Goal: Task Accomplishment & Management: Manage account settings

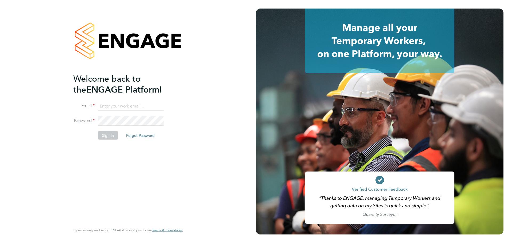
type input "kieran.trotter@randstad.co.uk"
click at [107, 130] on li "Password" at bounding box center [125, 123] width 104 height 15
click at [108, 133] on button "Sign In" at bounding box center [108, 135] width 20 height 9
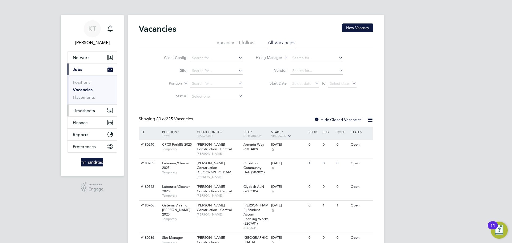
click at [89, 107] on button "Timesheets" at bounding box center [93, 111] width 50 height 12
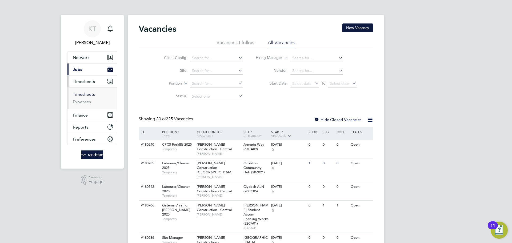
click at [83, 93] on link "Timesheets" at bounding box center [84, 94] width 22 height 5
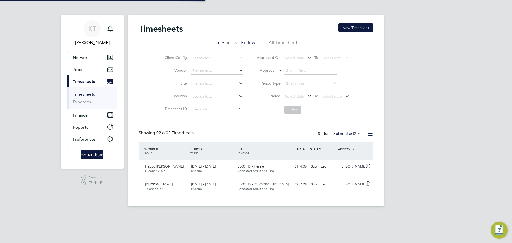
scroll to position [14, 46]
click at [365, 208] on app-footer at bounding box center [256, 211] width 256 height 9
click at [340, 171] on div "[PERSON_NAME]" at bounding box center [351, 166] width 28 height 9
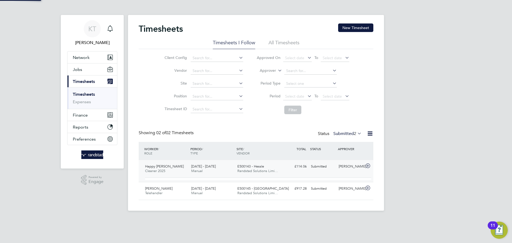
scroll to position [9, 52]
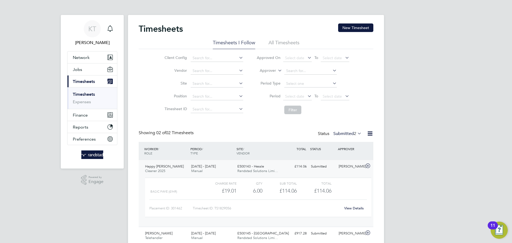
click at [352, 168] on div "[PERSON_NAME]" at bounding box center [351, 166] width 28 height 9
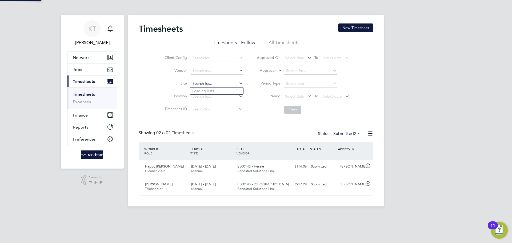
click at [219, 86] on input at bounding box center [217, 83] width 53 height 7
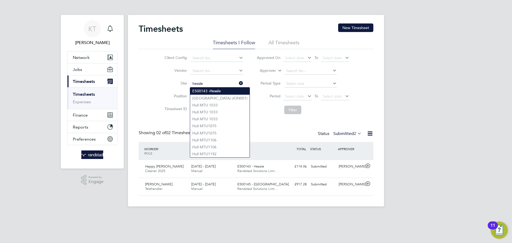
type input "E500143 - Hessle"
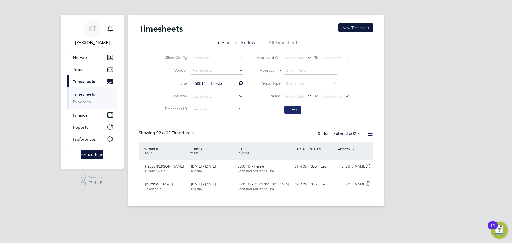
click at [293, 112] on button "Filter" at bounding box center [292, 110] width 17 height 9
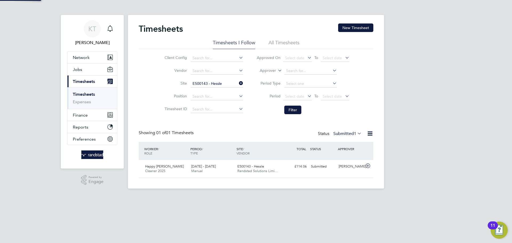
scroll to position [14, 46]
click at [351, 135] on label "Submitted 1" at bounding box center [348, 133] width 28 height 5
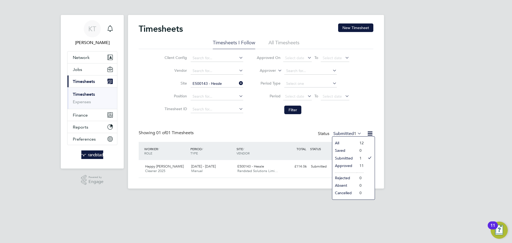
click at [345, 145] on li "All" at bounding box center [344, 142] width 25 height 7
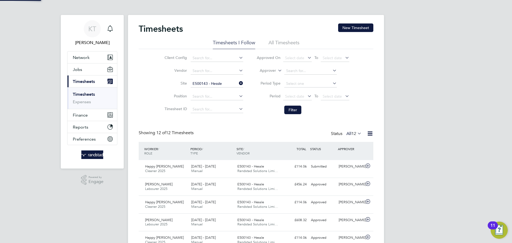
scroll to position [0, 0]
click at [437, 178] on div "KT Kieran Trotter Notifications Applications: Network Team Members Businesses S…" at bounding box center [256, 196] width 512 height 393
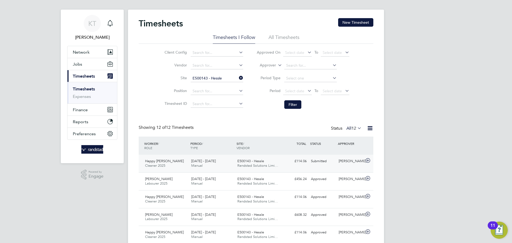
click at [304, 169] on div "Happy Daniel Cleaner 2025 20 - 26 Sep 2025 20 - 26 Sep 2025 Manual E500143 - He…" at bounding box center [256, 164] width 235 height 18
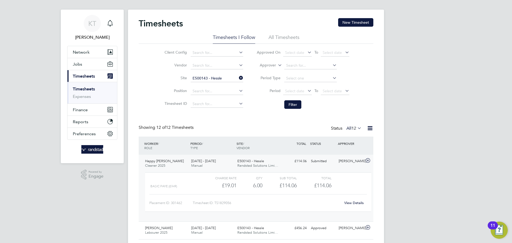
click at [358, 201] on link "View Details" at bounding box center [353, 203] width 19 height 5
click at [238, 78] on icon at bounding box center [238, 77] width 0 height 7
drag, startPoint x: 348, startPoint y: 143, endPoint x: 354, endPoint y: 143, distance: 6.1
click at [349, 143] on div "APPROVER" at bounding box center [351, 144] width 28 height 10
click at [167, 147] on div "WORKER / ROLE" at bounding box center [166, 146] width 46 height 14
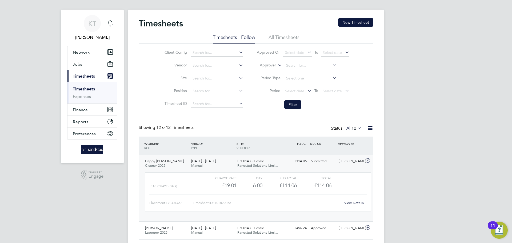
click at [350, 163] on div "[PERSON_NAME]" at bounding box center [351, 161] width 28 height 9
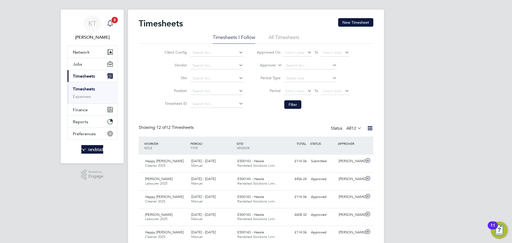
click at [114, 18] on span "3" at bounding box center [115, 20] width 6 height 6
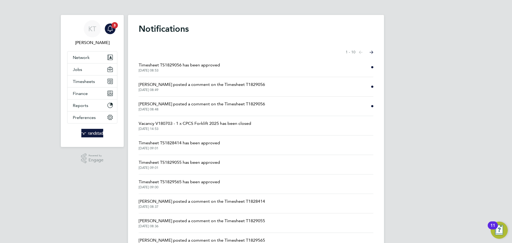
click at [202, 66] on span "Timesheet TS1829056 has been approved" at bounding box center [179, 65] width 81 height 6
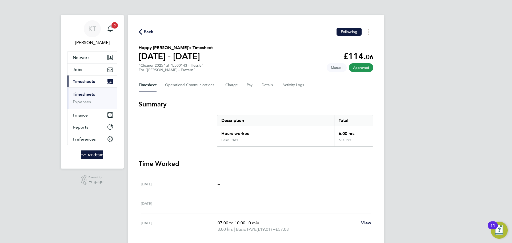
click at [145, 33] on span "Back" at bounding box center [149, 32] width 10 height 6
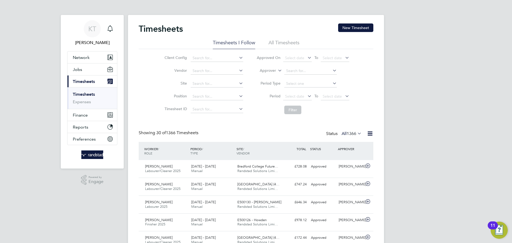
scroll to position [14, 46]
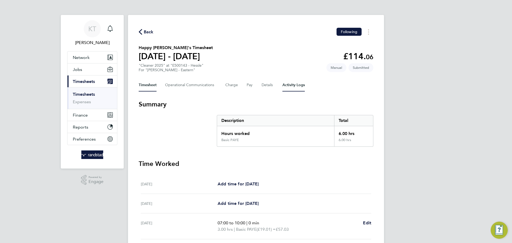
click at [297, 86] on Logs-tab "Activity Logs" at bounding box center [294, 85] width 22 height 13
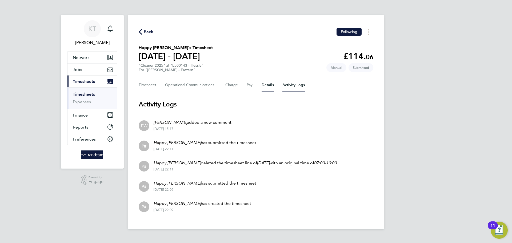
click at [272, 91] on button "Details" at bounding box center [268, 85] width 12 height 13
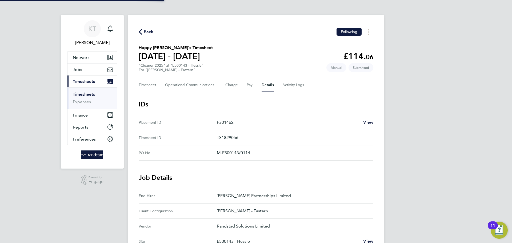
click at [270, 86] on button "Details" at bounding box center [268, 85] width 12 height 13
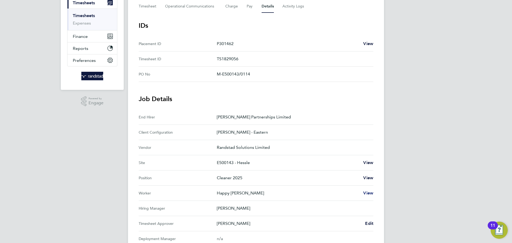
scroll to position [80, 0]
click at [367, 220] on span "Edit" at bounding box center [369, 222] width 8 height 5
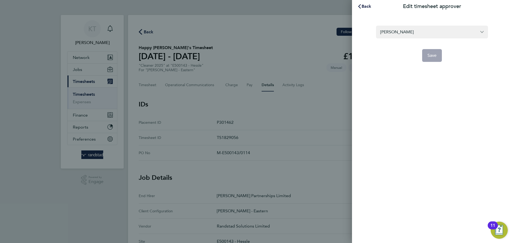
click at [388, 25] on section "[PERSON_NAME] Save" at bounding box center [432, 40] width 130 height 43
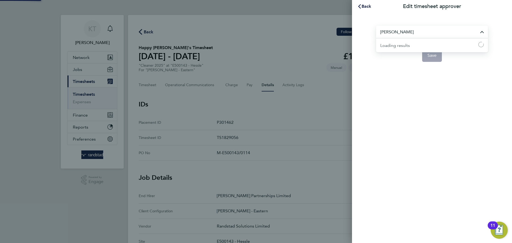
click at [397, 28] on input "[PERSON_NAME]" at bounding box center [432, 32] width 112 height 13
click at [390, 33] on input "[PERSON_NAME]" at bounding box center [432, 32] width 112 height 13
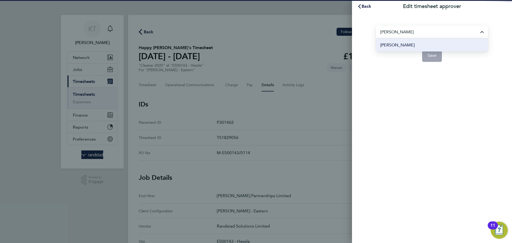
click at [398, 43] on span "[PERSON_NAME]" at bounding box center [397, 45] width 34 height 6
type input "[PERSON_NAME]"
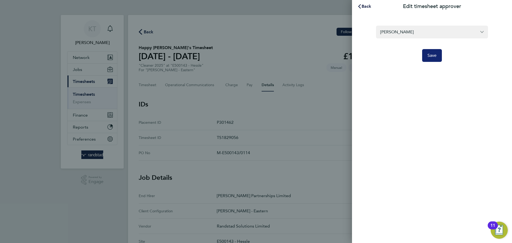
click at [442, 57] on button "Save" at bounding box center [432, 55] width 20 height 13
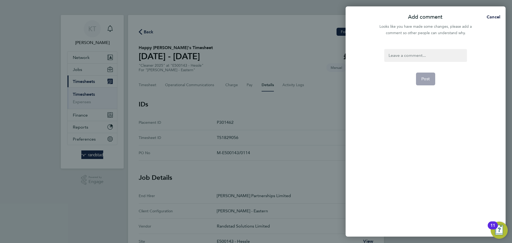
click at [411, 48] on div "Post" at bounding box center [426, 140] width 160 height 194
click at [408, 53] on div at bounding box center [425, 55] width 82 height 13
click at [415, 53] on div at bounding box center [425, 55] width 82 height 13
drag, startPoint x: 404, startPoint y: 51, endPoint x: 393, endPoint y: 56, distance: 11.7
click at [396, 55] on div "Adjusted approver" at bounding box center [425, 55] width 82 height 13
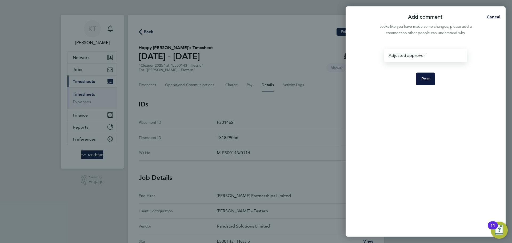
click at [393, 56] on div "Adjusted approver" at bounding box center [425, 55] width 82 height 13
click at [426, 81] on span "Post" at bounding box center [426, 78] width 9 height 5
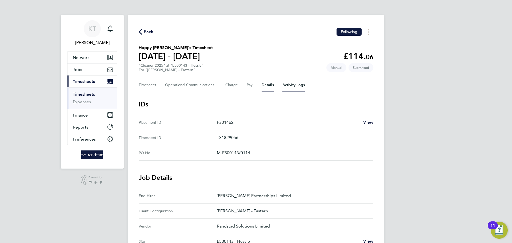
click at [287, 87] on Logs-tab "Activity Logs" at bounding box center [294, 85] width 22 height 13
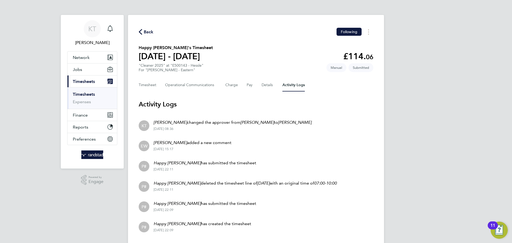
click at [147, 32] on span "Back" at bounding box center [149, 32] width 10 height 6
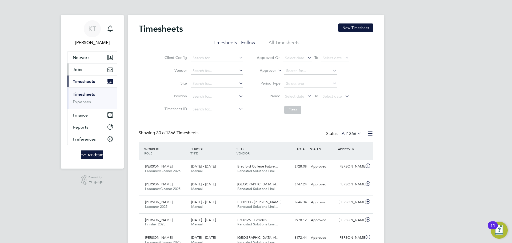
click at [77, 73] on button "Jobs" at bounding box center [93, 70] width 50 height 12
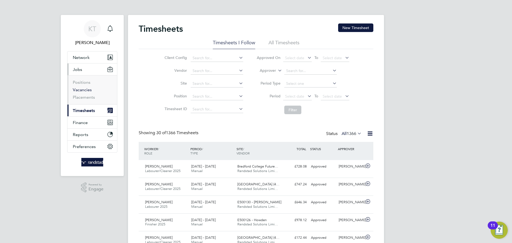
click at [83, 88] on link "Vacancies" at bounding box center [82, 89] width 19 height 5
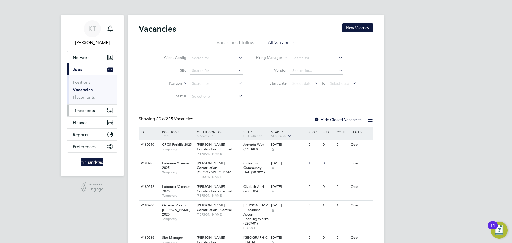
click at [84, 108] on button "Timesheets" at bounding box center [93, 111] width 50 height 12
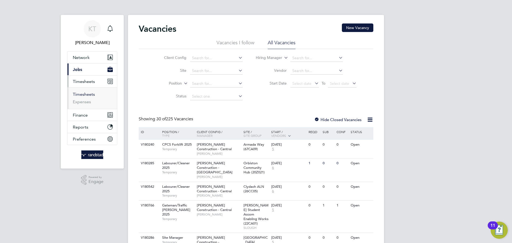
click at [75, 94] on link "Timesheets" at bounding box center [84, 94] width 22 height 5
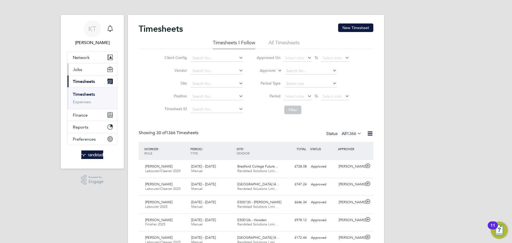
click at [88, 68] on button "Jobs" at bounding box center [93, 70] width 50 height 12
drag, startPoint x: 361, startPoint y: 27, endPoint x: 344, endPoint y: 33, distance: 17.7
click at [360, 27] on button "New Timesheet" at bounding box center [355, 27] width 35 height 9
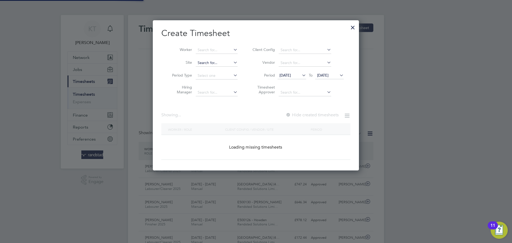
scroll to position [150, 207]
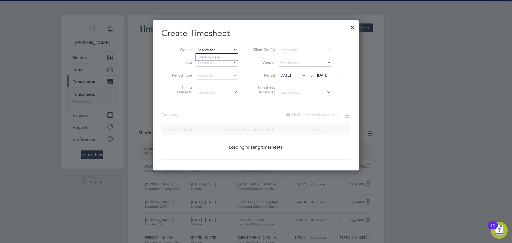
click at [208, 49] on input at bounding box center [217, 49] width 42 height 7
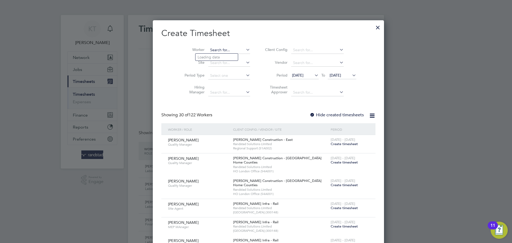
scroll to position [1166, 207]
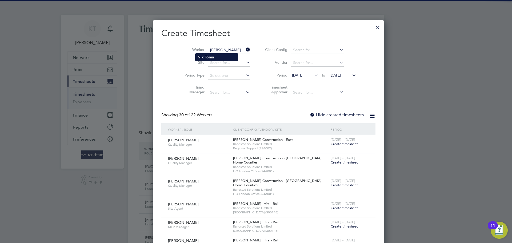
click at [222, 59] on li "[PERSON_NAME]" at bounding box center [217, 57] width 42 height 7
type input "[PERSON_NAME]"
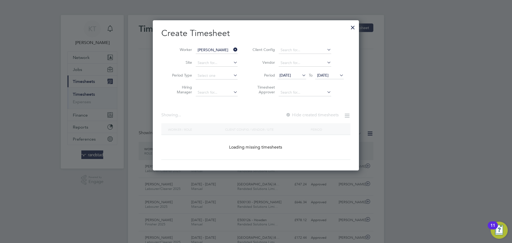
scroll to position [150, 207]
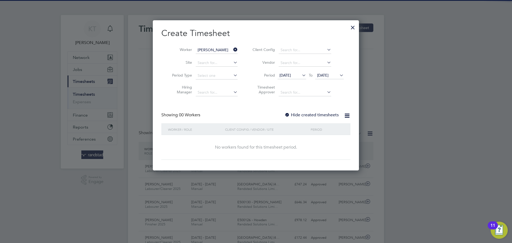
drag, startPoint x: 327, startPoint y: 113, endPoint x: 327, endPoint y: 100, distance: 13.6
click at [327, 114] on label "Hide created timesheets" at bounding box center [312, 114] width 54 height 5
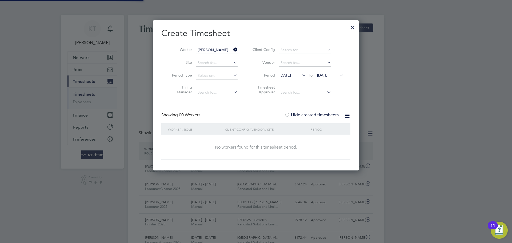
click at [328, 79] on span "[DATE]" at bounding box center [329, 75] width 29 height 7
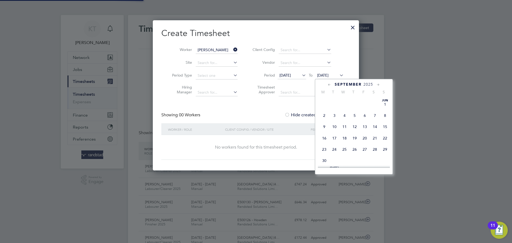
scroll to position [201, 0]
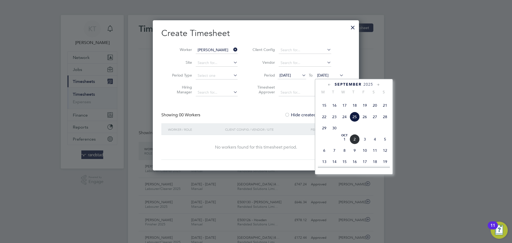
click at [358, 144] on span "2" at bounding box center [355, 139] width 10 height 10
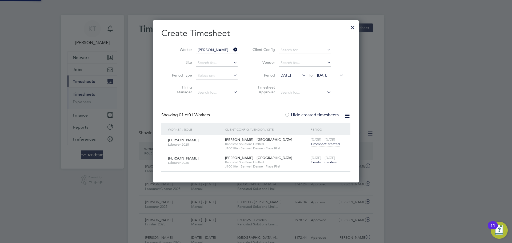
scroll to position [162, 207]
click at [328, 143] on span "Timesheet created" at bounding box center [325, 144] width 29 height 5
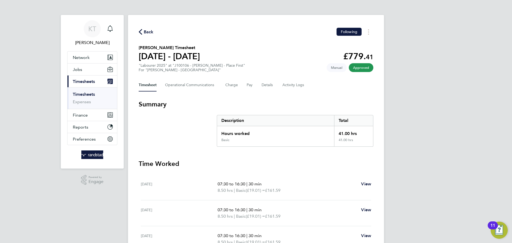
click at [243, 85] on div "Timesheet Operational Communications Charge Pay Details Activity Logs" at bounding box center [256, 85] width 235 height 13
click at [245, 84] on div "Timesheet Operational Communications Charge Pay Details Activity Logs" at bounding box center [256, 85] width 235 height 13
click at [250, 84] on button "Pay" at bounding box center [250, 85] width 6 height 13
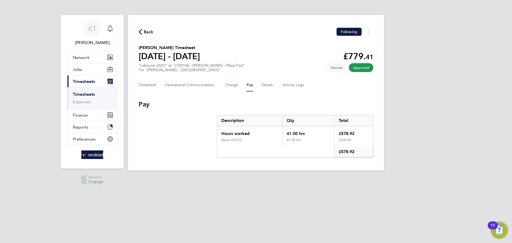
drag, startPoint x: 142, startPoint y: 31, endPoint x: 221, endPoint y: 53, distance: 81.8
click at [143, 31] on span "Back" at bounding box center [146, 31] width 15 height 5
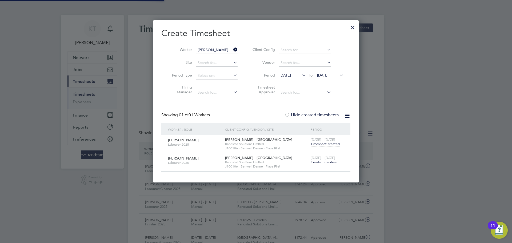
scroll to position [162, 207]
click at [323, 158] on span "[DATE] - [DATE]" at bounding box center [323, 158] width 25 height 5
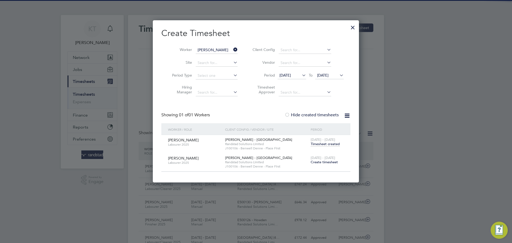
click at [323, 160] on span "Create timesheet" at bounding box center [324, 162] width 27 height 5
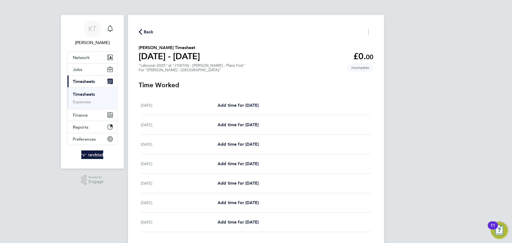
click at [243, 121] on div "[DATE] Add time for [DATE] Add time for [DATE]" at bounding box center [256, 124] width 231 height 19
click at [242, 143] on span "Add time for [DATE]" at bounding box center [238, 144] width 41 height 5
select select "60"
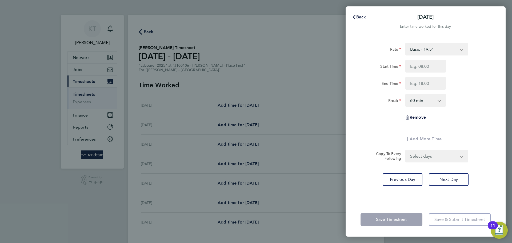
click at [430, 54] on select "Basic - 19.51 Overtime - 28.12 Overtime 2 - 36.73" at bounding box center [433, 49] width 55 height 12
click at [233, 129] on div "Back [DATE] Enter time worked for this day. Rate Basic - 19.51 Overtime - 28.12…" at bounding box center [256, 121] width 512 height 243
click at [356, 21] on button "Back" at bounding box center [359, 17] width 25 height 11
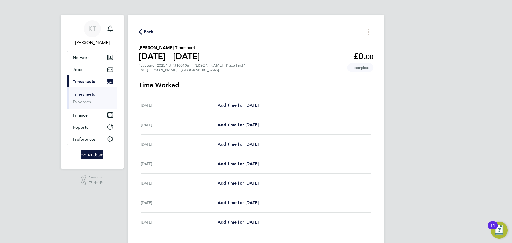
click at [86, 96] on link "Timesheets" at bounding box center [84, 94] width 22 height 5
